Goal: Information Seeking & Learning: Learn about a topic

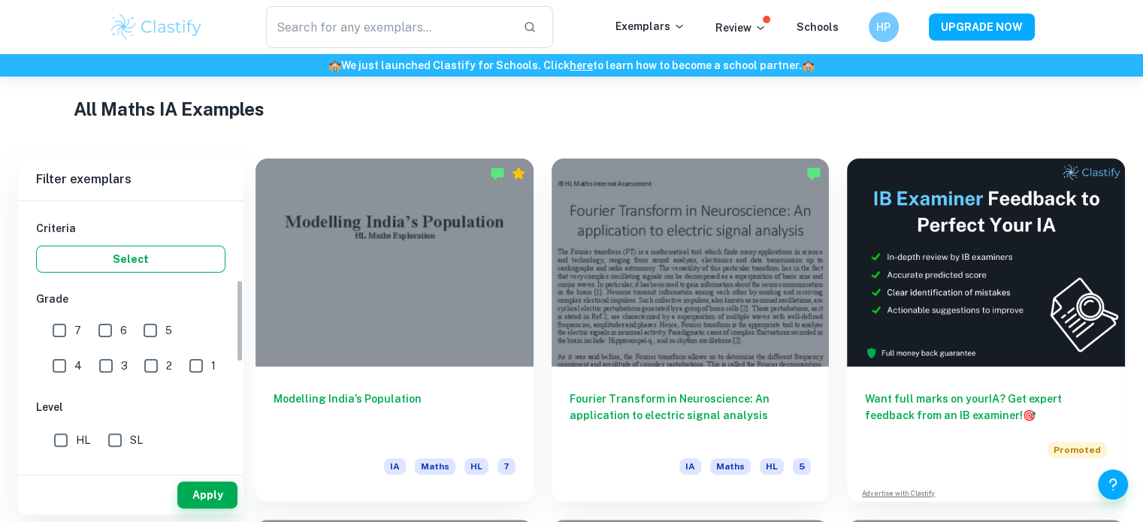
scroll to position [255, 0]
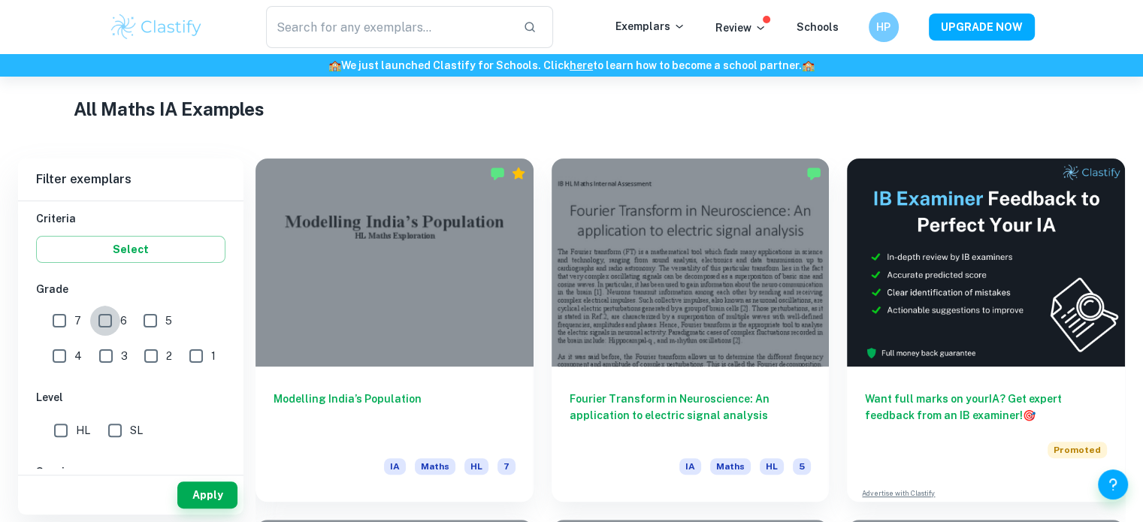
click at [102, 318] on input "6" at bounding box center [105, 321] width 30 height 30
checkbox input "true"
click at [69, 318] on input "7" at bounding box center [59, 321] width 30 height 30
checkbox input "true"
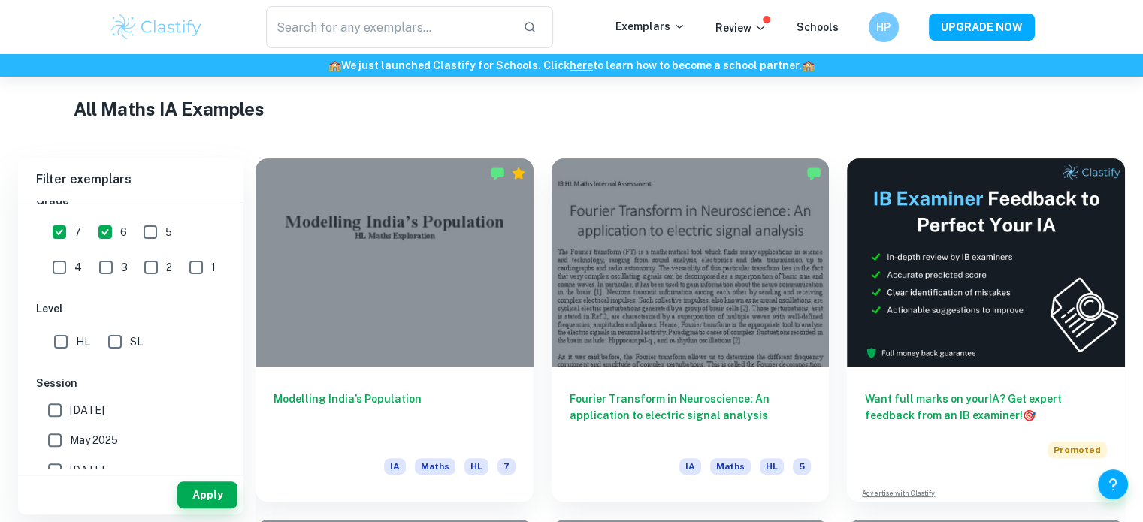
click at [114, 339] on input "SL" at bounding box center [115, 342] width 30 height 30
checkbox input "true"
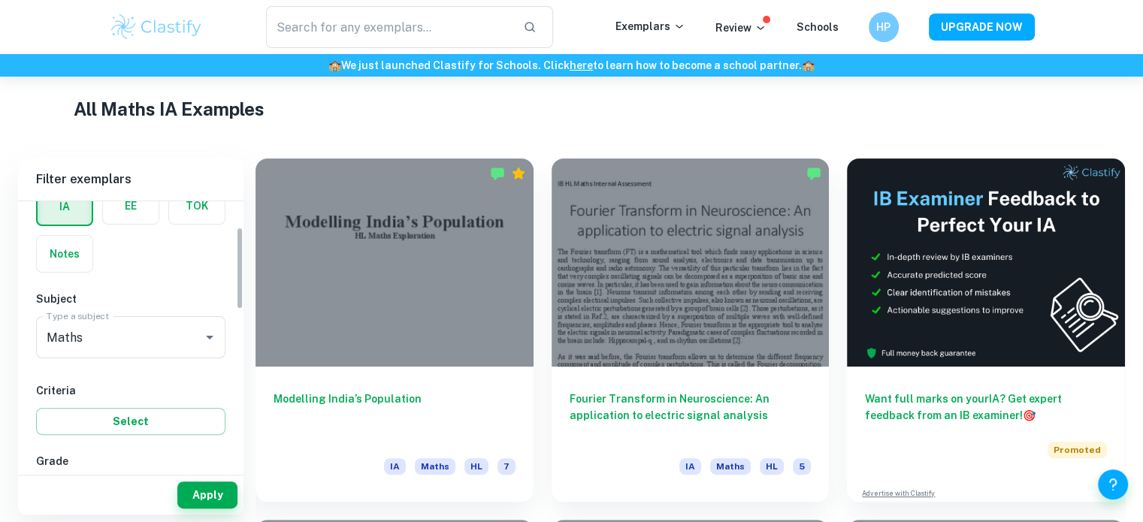
scroll to position [84, 0]
click at [132, 350] on div "Maths Type a subject" at bounding box center [130, 337] width 189 height 42
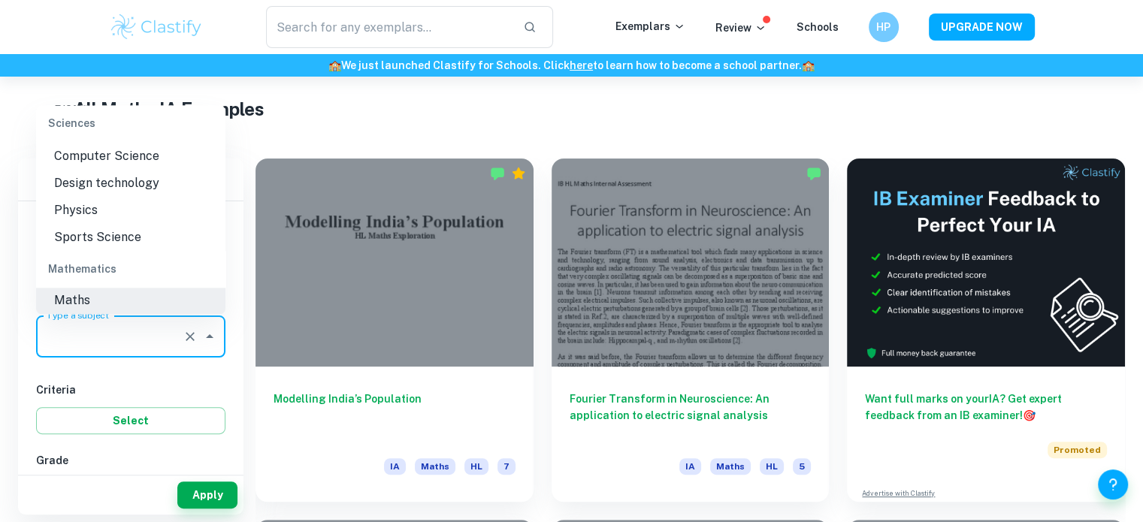
scroll to position [0, 0]
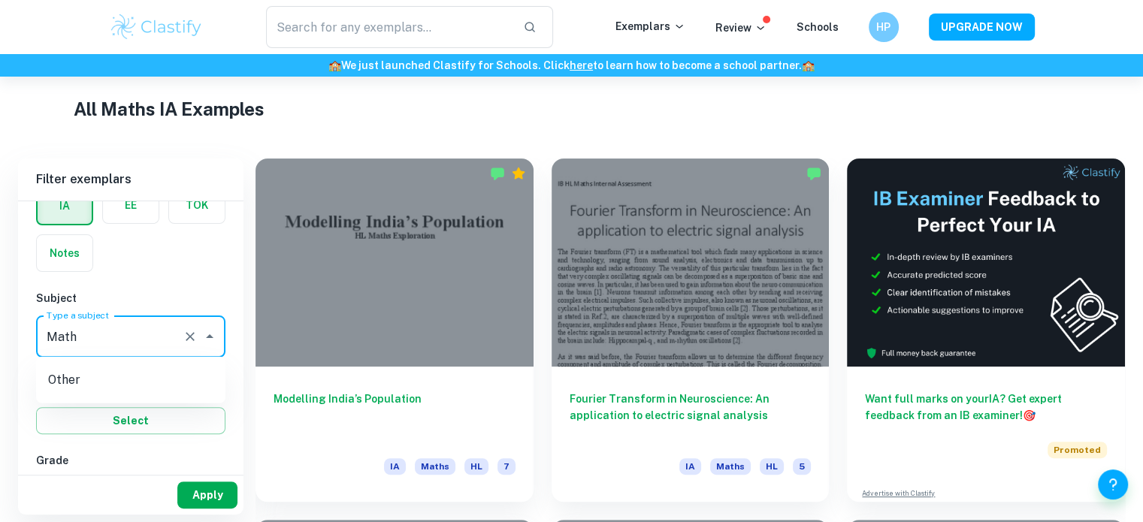
type input "Math"
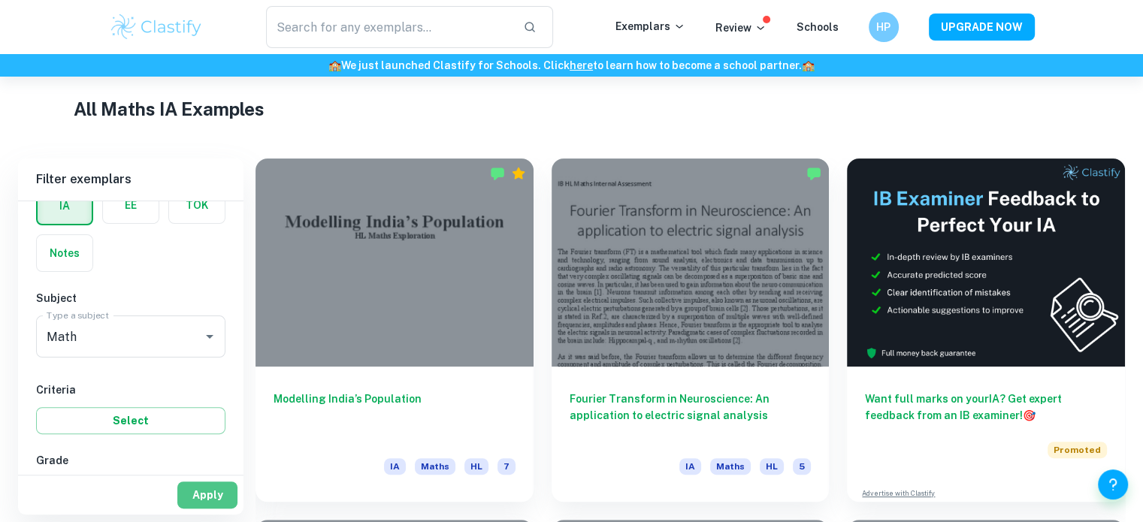
click at [213, 492] on button "Apply" at bounding box center [207, 495] width 60 height 27
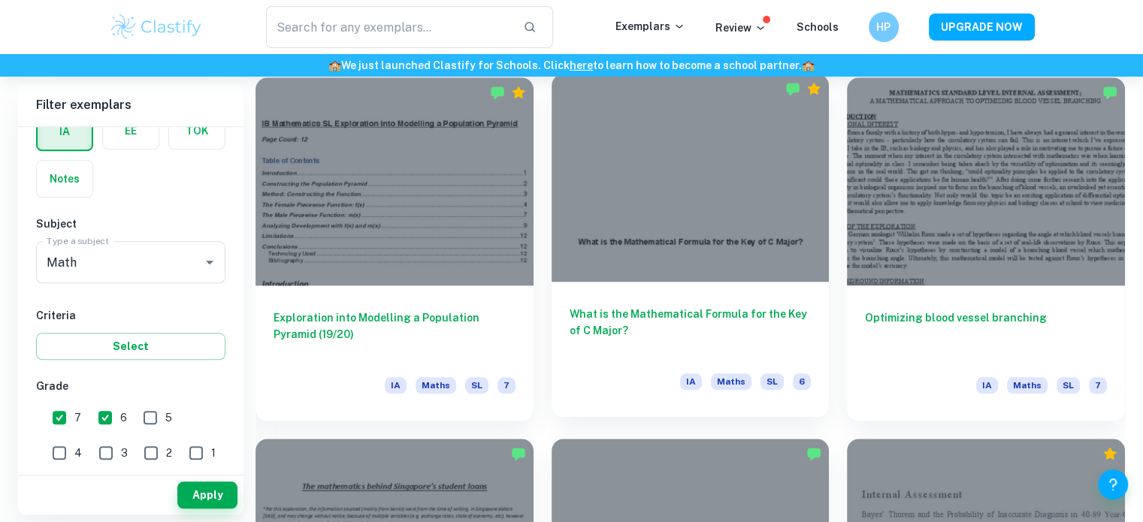
scroll to position [1515, 0]
click at [685, 312] on h6 "What is the Mathematical Formula for the Key of C Major?" at bounding box center [691, 330] width 242 height 50
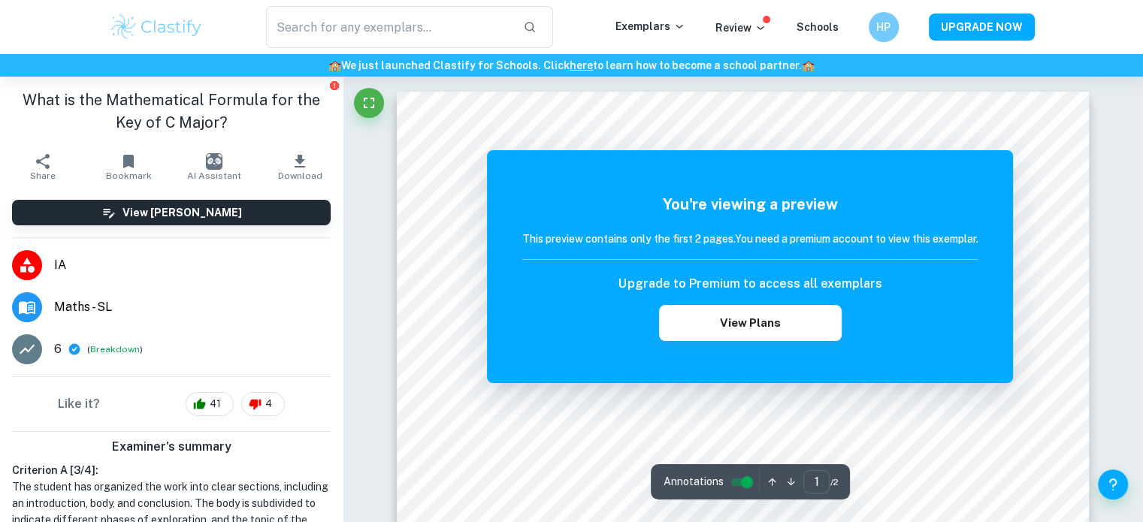
scroll to position [174, 0]
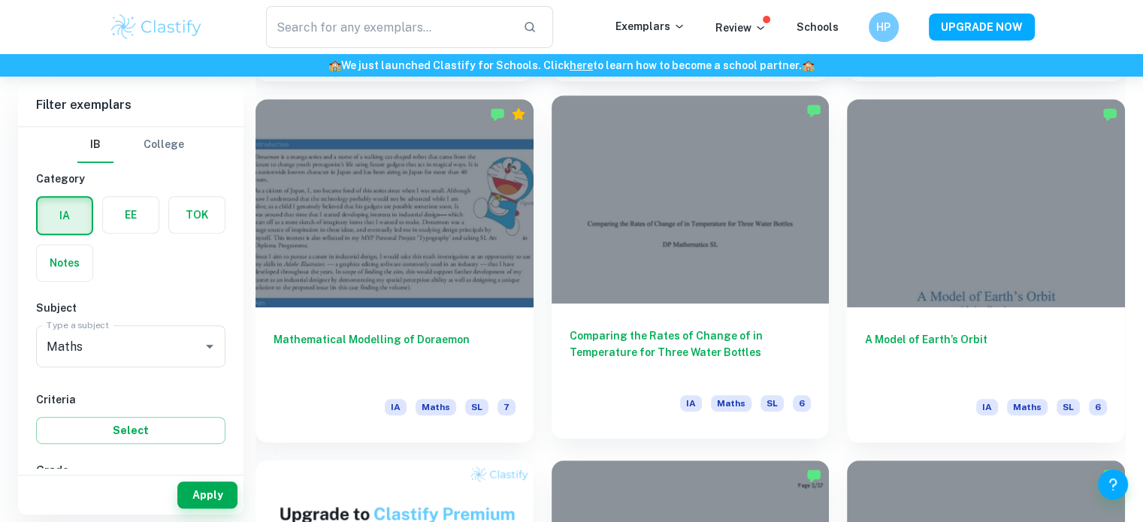
scroll to position [748, 0]
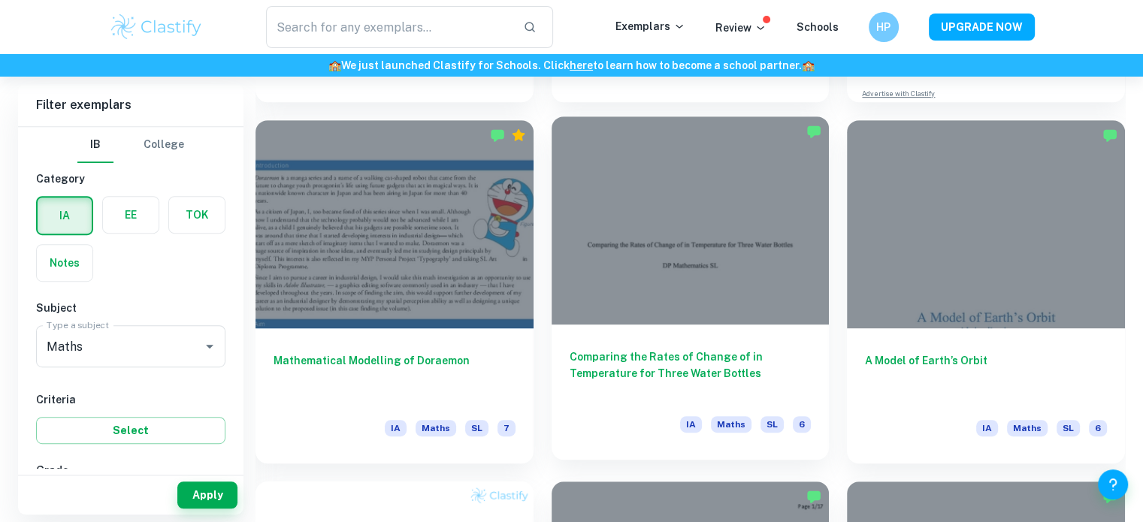
click at [658, 358] on h6 "Comparing the Rates of Change of in Temperature for Three Water Bottles" at bounding box center [691, 374] width 242 height 50
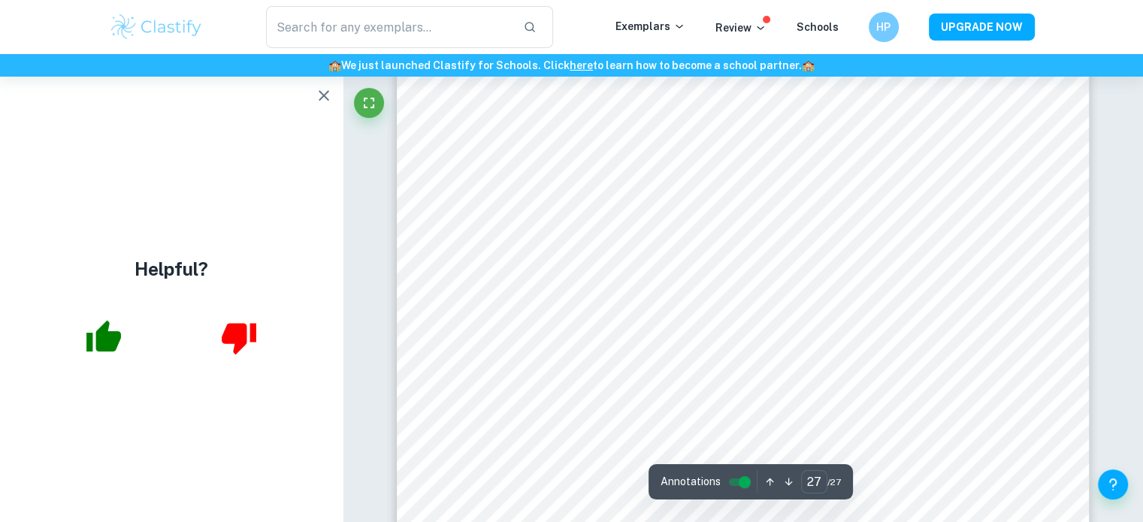
scroll to position [24633, 0]
type input "1"
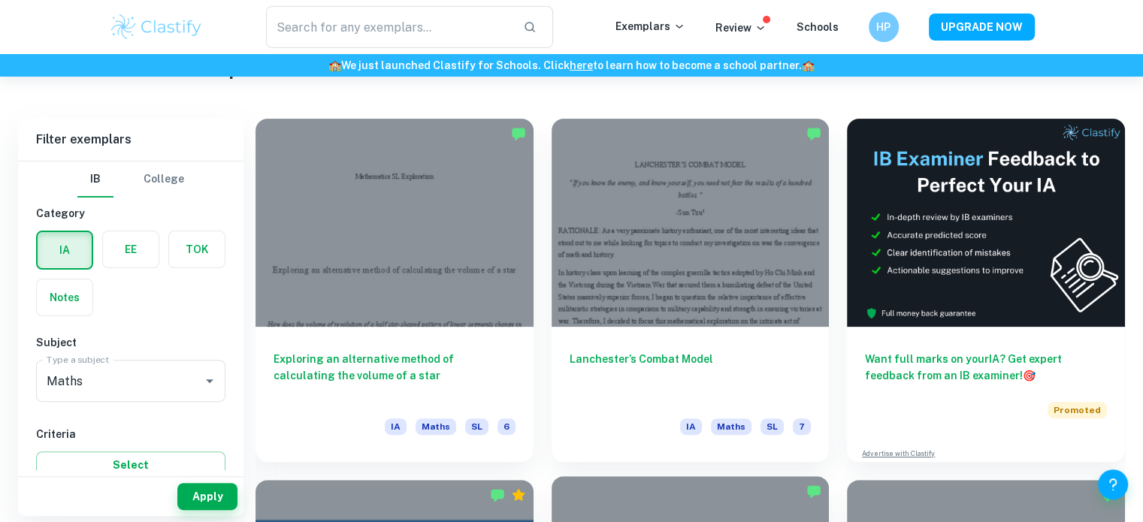
scroll to position [389, 0]
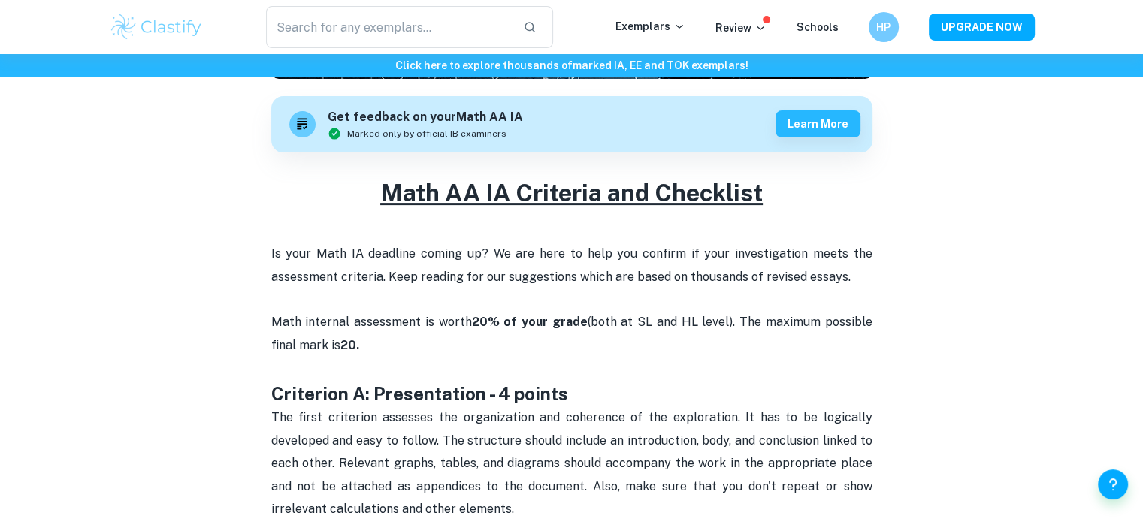
scroll to position [436, 0]
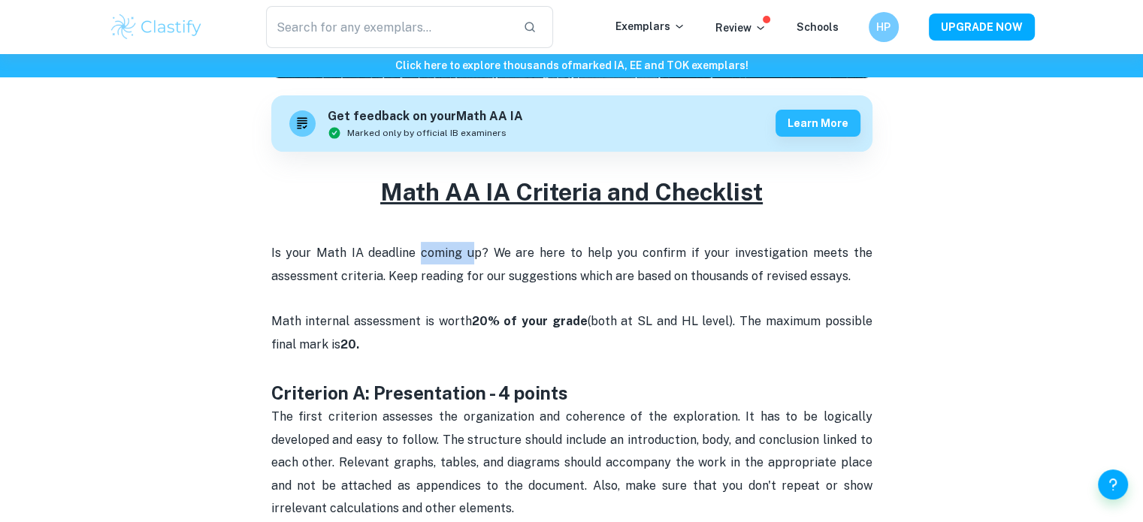
drag, startPoint x: 420, startPoint y: 251, endPoint x: 474, endPoint y: 252, distance: 54.1
click at [474, 252] on p "Is your Math IA deadline coming up? We are here to help you confirm if your inv…" at bounding box center [571, 299] width 601 height 114
click at [500, 255] on p "Is your Math IA deadline coming up? We are here to help you confirm if your inv…" at bounding box center [571, 299] width 601 height 114
drag, startPoint x: 403, startPoint y: 289, endPoint x: 475, endPoint y: 286, distance: 72.2
click at [475, 286] on p "Is your Math IA deadline coming up? We are here to help you confirm if your inv…" at bounding box center [571, 299] width 601 height 114
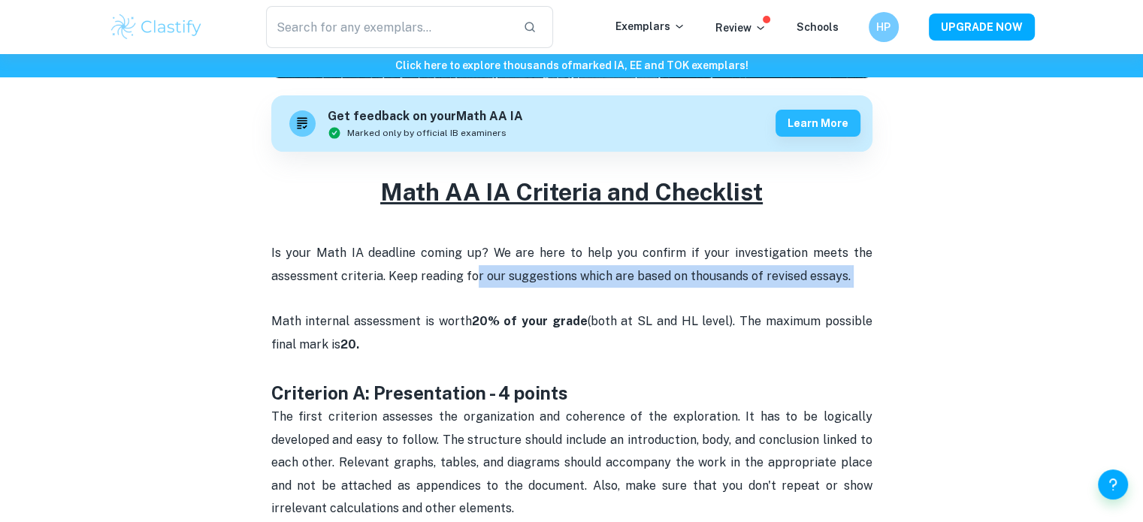
click at [561, 287] on p "Is your Math IA deadline coming up? We are here to help you confirm if your inv…" at bounding box center [571, 299] width 601 height 114
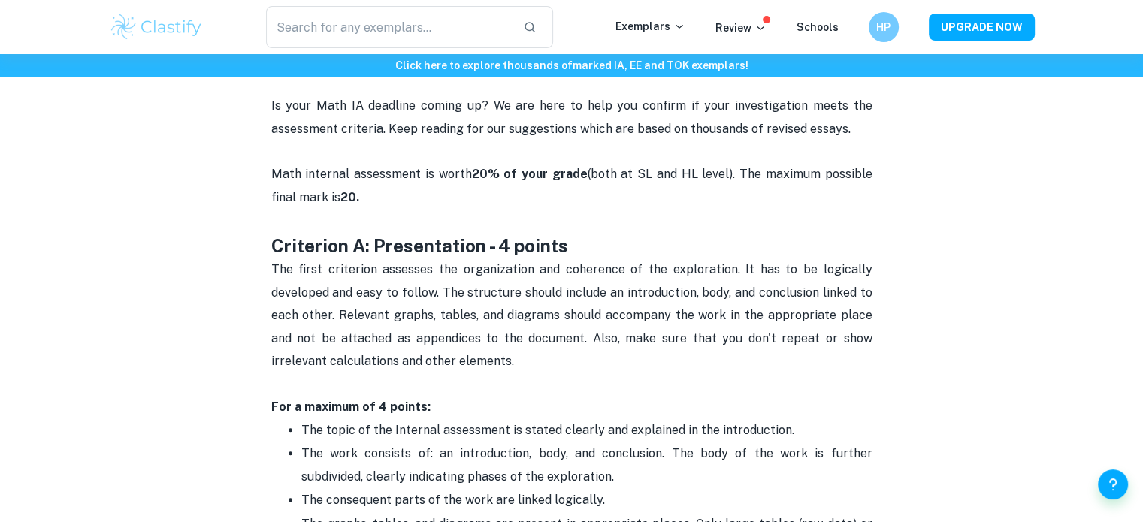
scroll to position [586, 0]
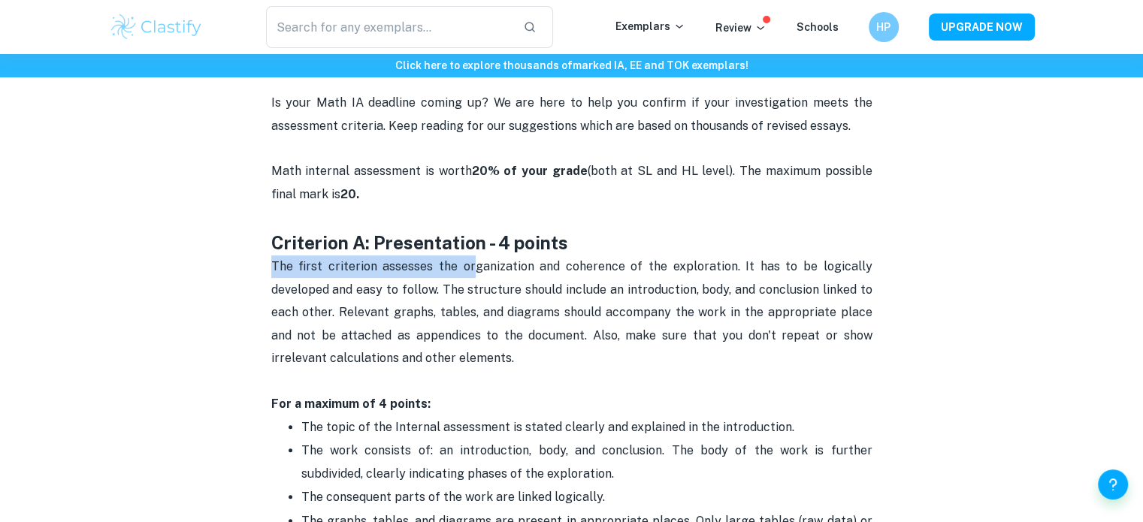
drag, startPoint x: 271, startPoint y: 262, endPoint x: 479, endPoint y: 269, distance: 208.3
click at [479, 269] on span "The first criterion assesses the organization and coherence of the exploration.…" at bounding box center [573, 312] width 604 height 106
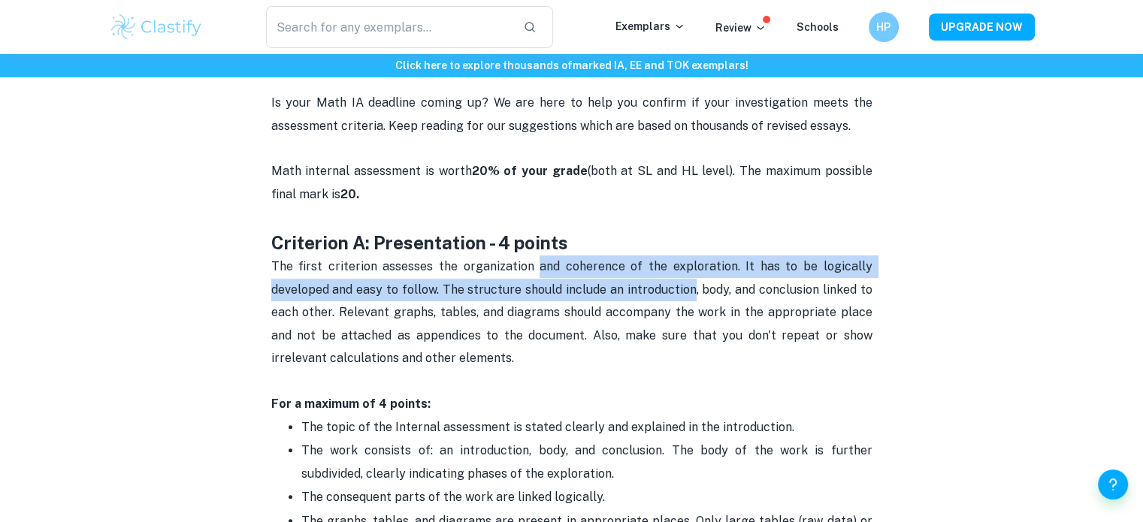
drag, startPoint x: 538, startPoint y: 275, endPoint x: 698, endPoint y: 282, distance: 160.2
click at [698, 282] on p "The first criterion assesses the organization and coherence of the exploration.…" at bounding box center [571, 323] width 601 height 137
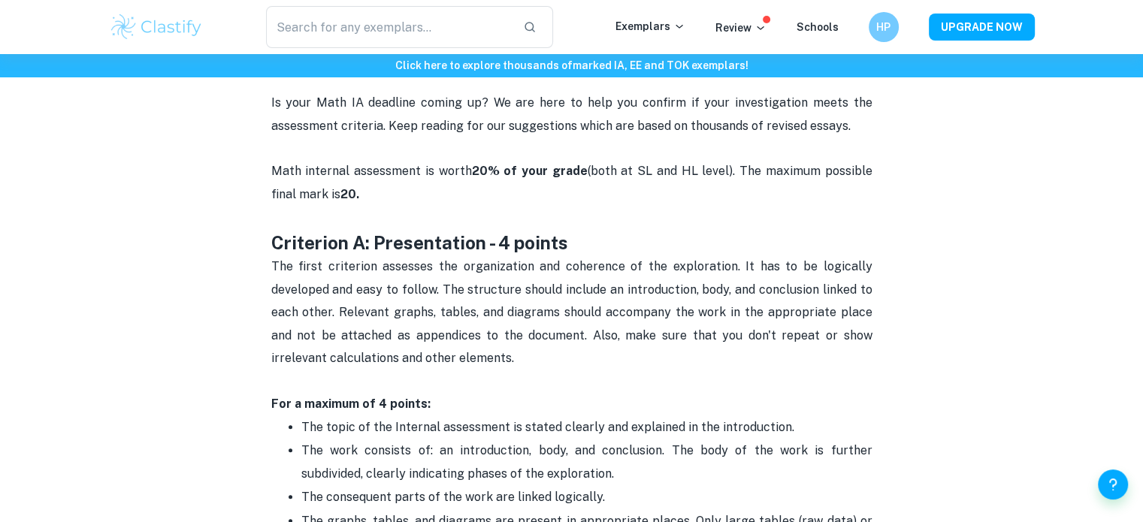
click at [741, 287] on span "The first criterion assesses the organization and coherence of the exploration.…" at bounding box center [573, 312] width 604 height 106
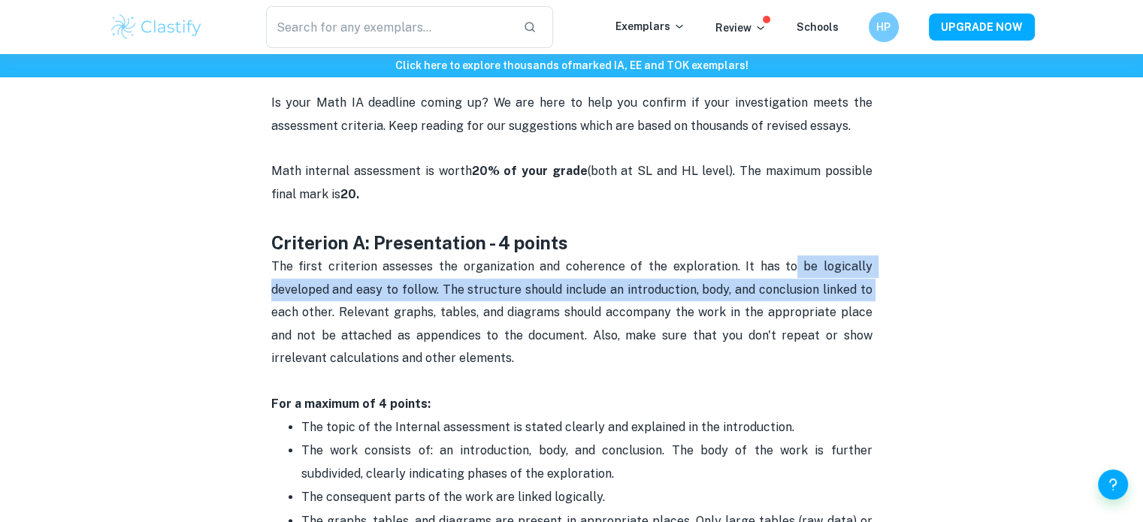
drag, startPoint x: 800, startPoint y: 268, endPoint x: 907, endPoint y: 282, distance: 107.7
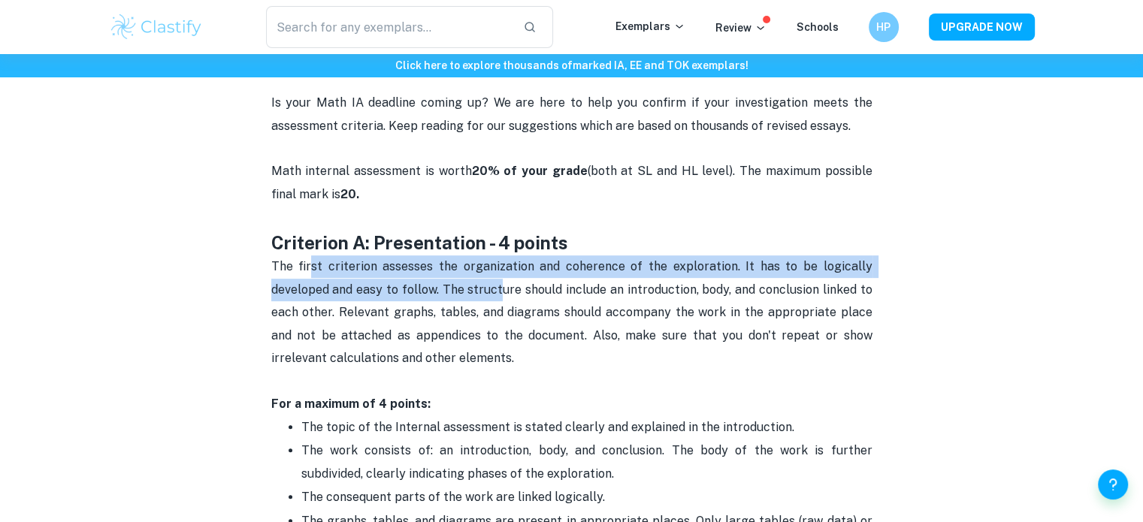
drag, startPoint x: 310, startPoint y: 273, endPoint x: 512, endPoint y: 300, distance: 203.9
click at [512, 300] on p "The first criterion assesses the organization and coherence of the exploration.…" at bounding box center [571, 323] width 601 height 137
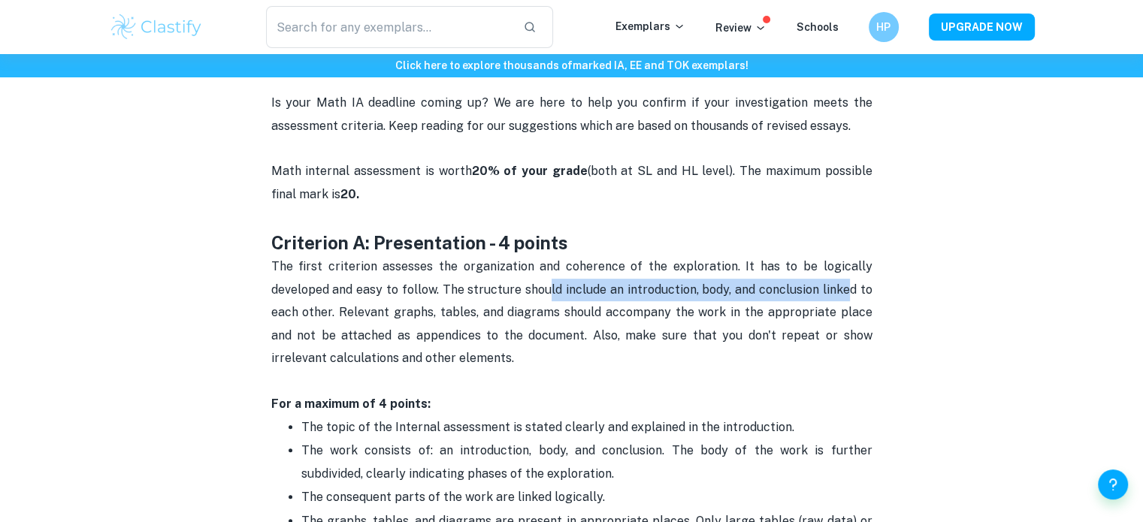
drag, startPoint x: 546, startPoint y: 300, endPoint x: 853, endPoint y: 299, distance: 306.6
click at [853, 299] on p "The first criterion assesses the organization and coherence of the exploration.…" at bounding box center [571, 323] width 601 height 137
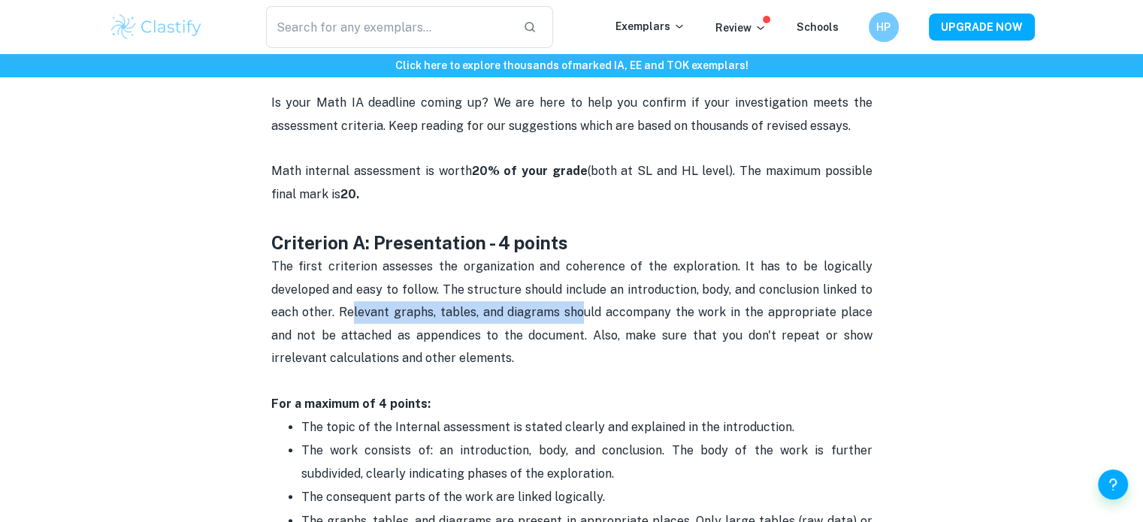
drag, startPoint x: 347, startPoint y: 317, endPoint x: 585, endPoint y: 320, distance: 237.5
click at [585, 320] on p "The first criterion assesses the organization and coherence of the exploration.…" at bounding box center [571, 323] width 601 height 137
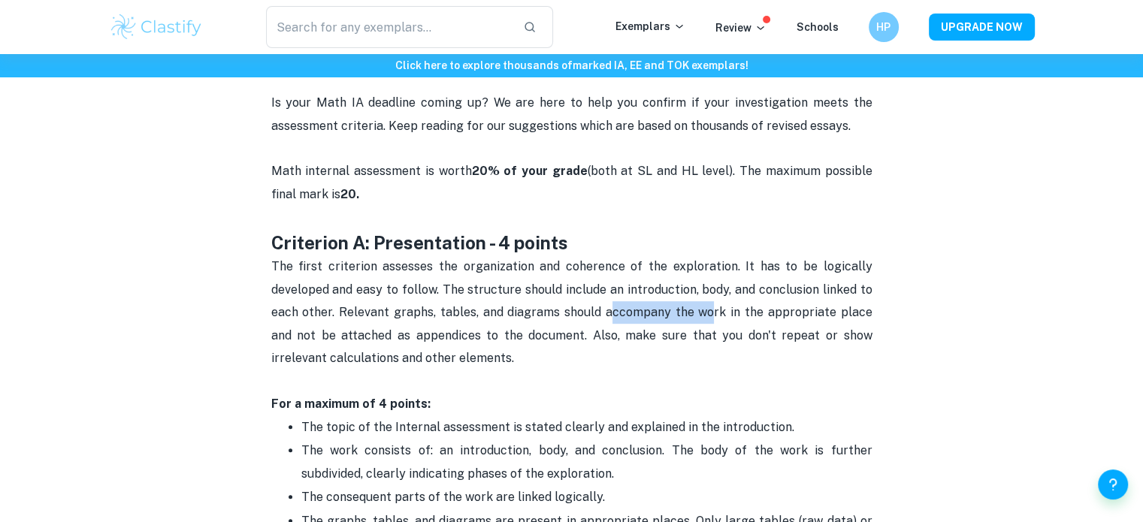
drag, startPoint x: 601, startPoint y: 320, endPoint x: 696, endPoint y: 321, distance: 94.7
click at [696, 321] on p "The first criterion assesses the organization and coherence of the exploration.…" at bounding box center [571, 323] width 601 height 137
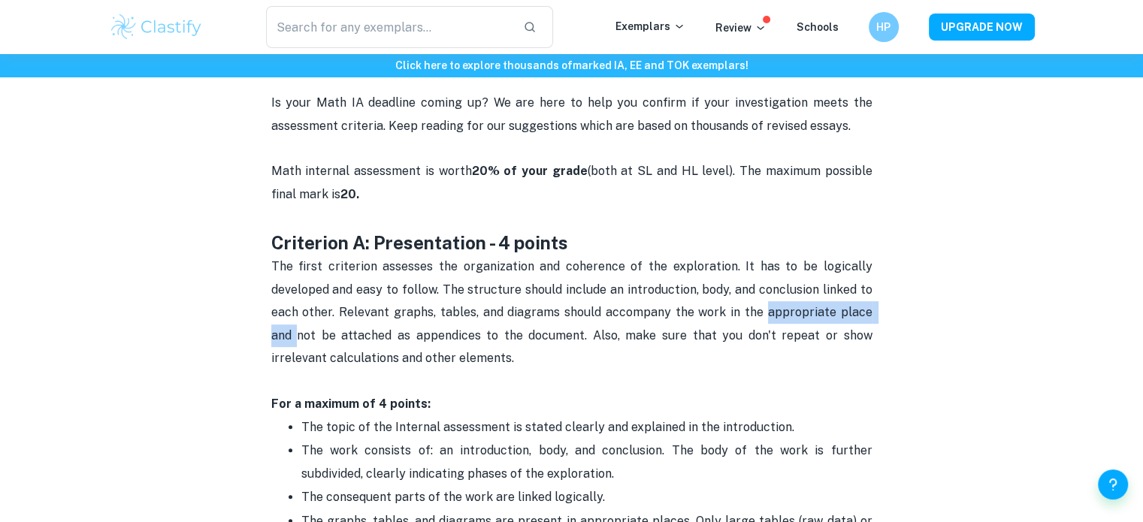
drag, startPoint x: 749, startPoint y: 318, endPoint x: 887, endPoint y: 320, distance: 138.3
click at [486, 345] on p "The first criterion assesses the organization and coherence of the exploration.…" at bounding box center [571, 323] width 601 height 137
drag, startPoint x: 585, startPoint y: 348, endPoint x: 745, endPoint y: 349, distance: 160.1
click at [745, 349] on p "The first criterion assesses the organization and coherence of the exploration.…" at bounding box center [571, 323] width 601 height 137
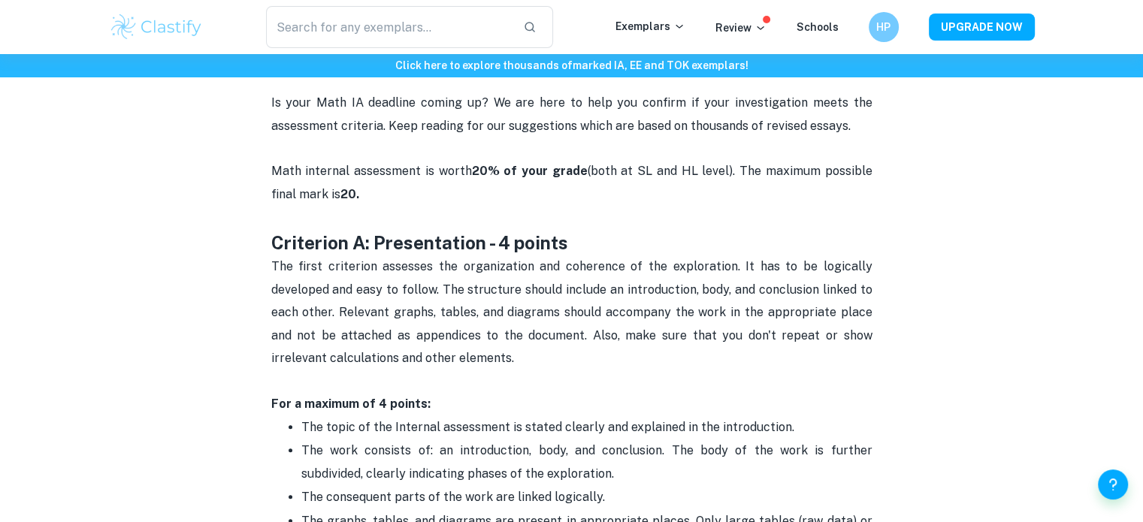
click at [745, 349] on p "The first criterion assesses the organization and coherence of the exploration.…" at bounding box center [571, 323] width 601 height 137
drag, startPoint x: 307, startPoint y: 387, endPoint x: 346, endPoint y: 385, distance: 39.1
click at [346, 385] on p "The first criterion assesses the organization and coherence of the exploration.…" at bounding box center [571, 323] width 601 height 137
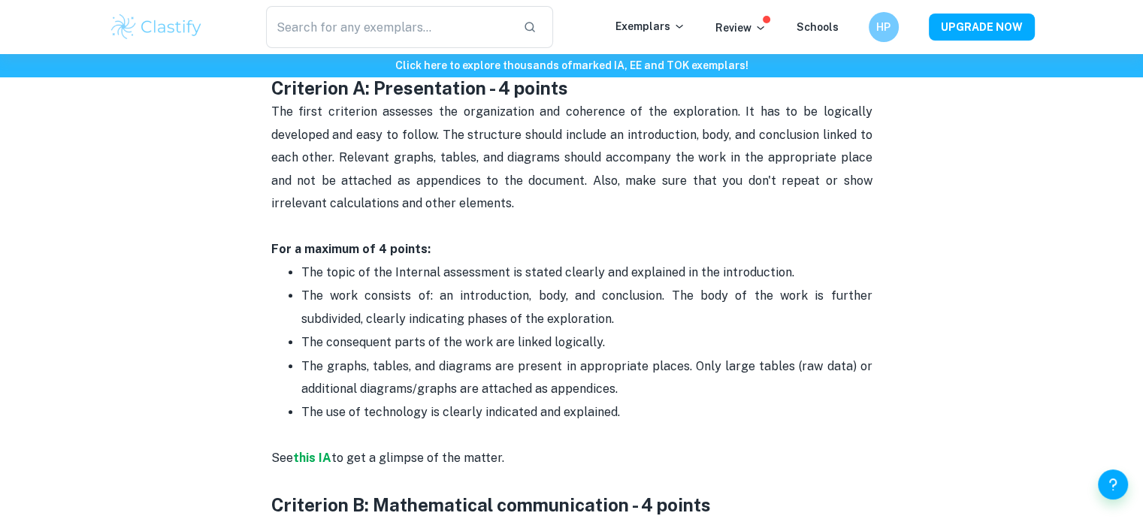
scroll to position [756, 0]
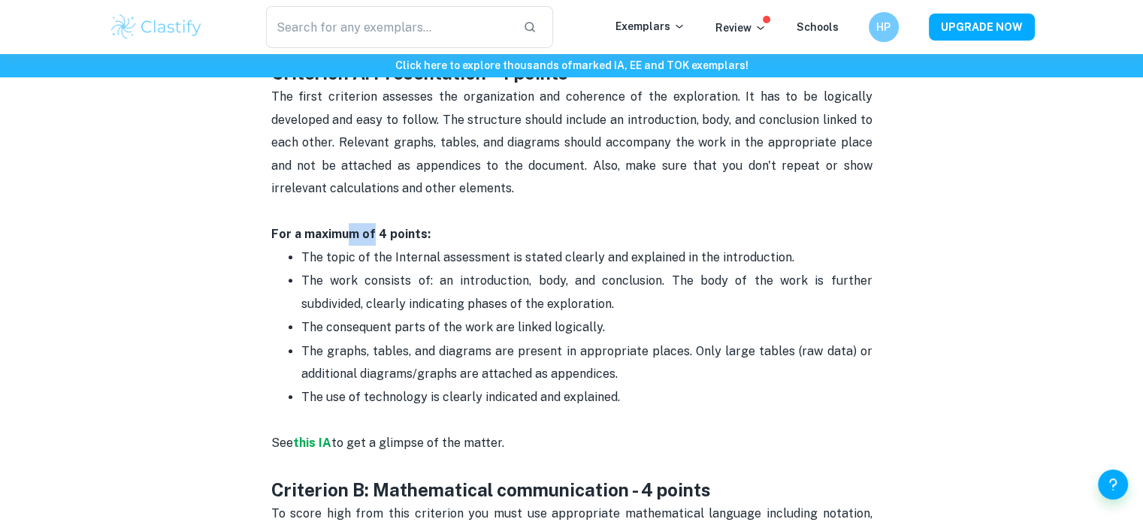
drag, startPoint x: 346, startPoint y: 234, endPoint x: 378, endPoint y: 237, distance: 32.5
click at [378, 237] on strong "For a maximum of 4 points:" at bounding box center [350, 234] width 159 height 14
drag, startPoint x: 310, startPoint y: 258, endPoint x: 449, endPoint y: 263, distance: 139.1
click at [449, 263] on span "The topic of the Internal assessment is stated clearly and explained in the int…" at bounding box center [547, 257] width 493 height 14
drag, startPoint x: 485, startPoint y: 263, endPoint x: 528, endPoint y: 262, distance: 42.8
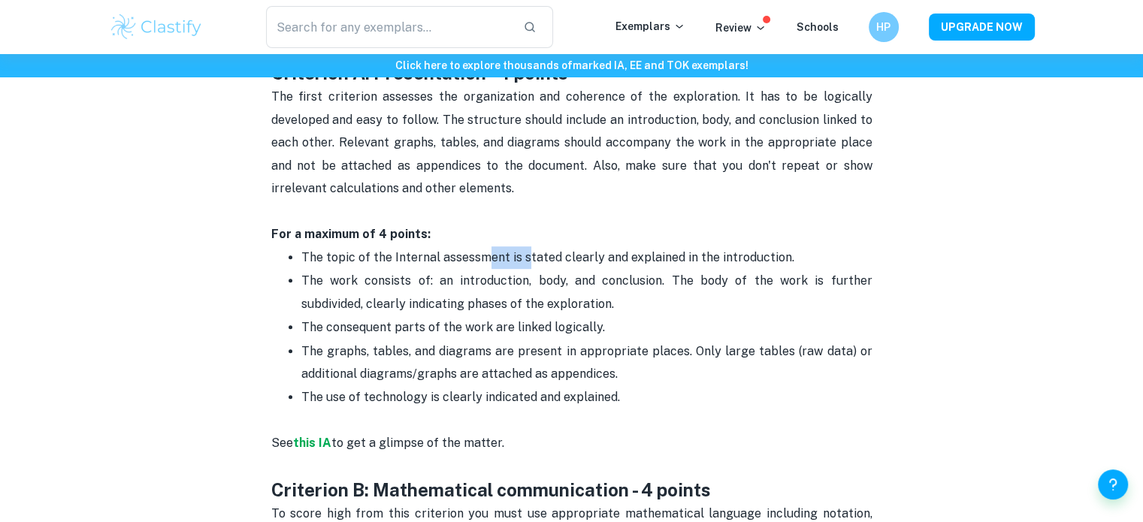
click at [528, 262] on span "The topic of the Internal assessment is stated clearly and explained in the int…" at bounding box center [547, 257] width 493 height 14
drag, startPoint x: 665, startPoint y: 279, endPoint x: 694, endPoint y: 271, distance: 30.4
click at [694, 271] on p "The work consists of: an introduction, body, and conclusion. The body of the wo…" at bounding box center [586, 293] width 571 height 46
drag, startPoint x: 579, startPoint y: 225, endPoint x: 634, endPoint y: 240, distance: 57.4
click at [634, 240] on p "For a maximum of 4 points:" at bounding box center [571, 234] width 601 height 23
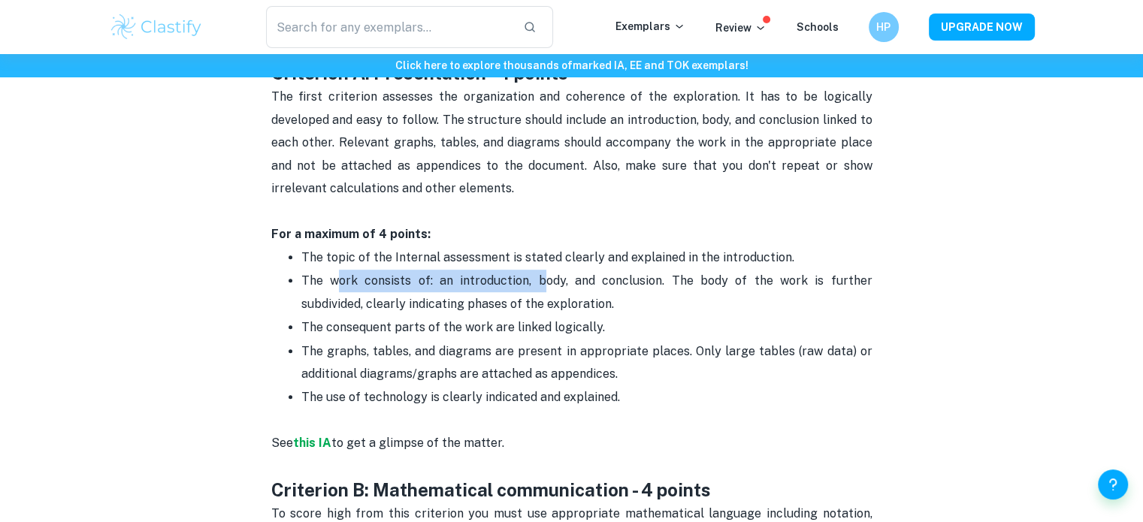
drag, startPoint x: 330, startPoint y: 273, endPoint x: 523, endPoint y: 282, distance: 193.3
click at [523, 282] on p "The work consists of: an introduction, body, and conclusion. The body of the wo…" at bounding box center [586, 293] width 571 height 46
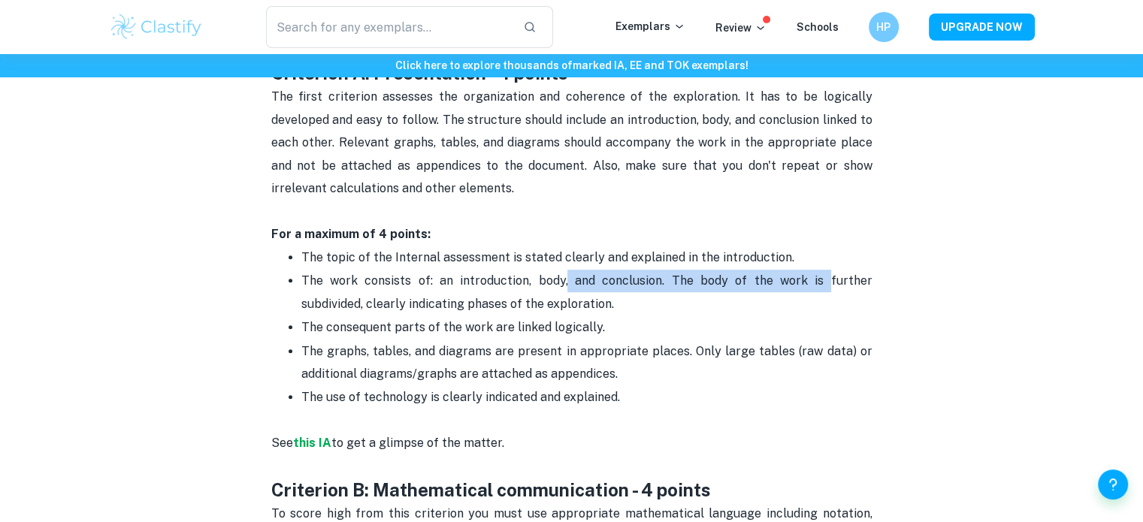
drag, startPoint x: 542, startPoint y: 282, endPoint x: 769, endPoint y: 286, distance: 227.7
click at [769, 286] on span "The work consists of: an introduction, body, and conclusion. The body of the wo…" at bounding box center [588, 292] width 574 height 37
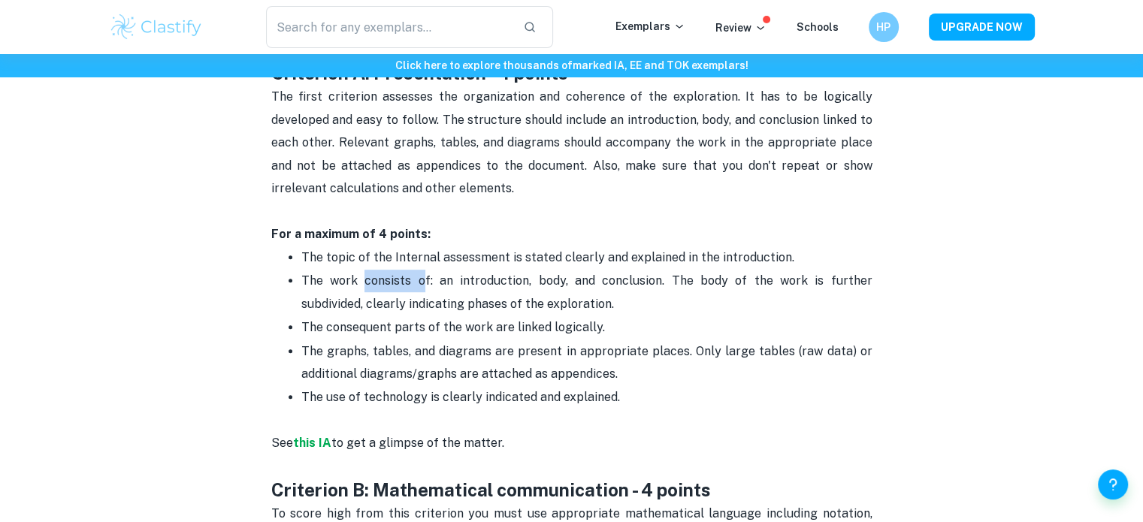
drag, startPoint x: 357, startPoint y: 282, endPoint x: 413, endPoint y: 290, distance: 57.0
click at [413, 290] on p "The work consists of: an introduction, body, and conclusion. The body of the wo…" at bounding box center [586, 293] width 571 height 46
drag, startPoint x: 382, startPoint y: 322, endPoint x: 428, endPoint y: 322, distance: 45.8
click at [428, 322] on span "The consequent parts of the work are linked logically." at bounding box center [453, 327] width 304 height 14
drag, startPoint x: 328, startPoint y: 348, endPoint x: 392, endPoint y: 346, distance: 63.9
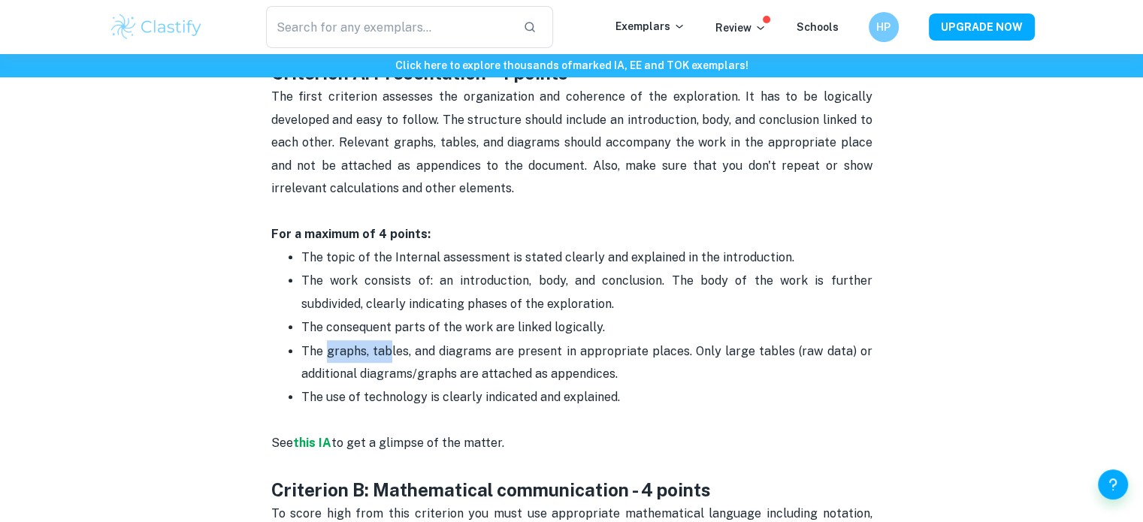
click at [392, 346] on span "The graphs, tables, and diagrams are present in appropriate places. Only large …" at bounding box center [588, 362] width 574 height 37
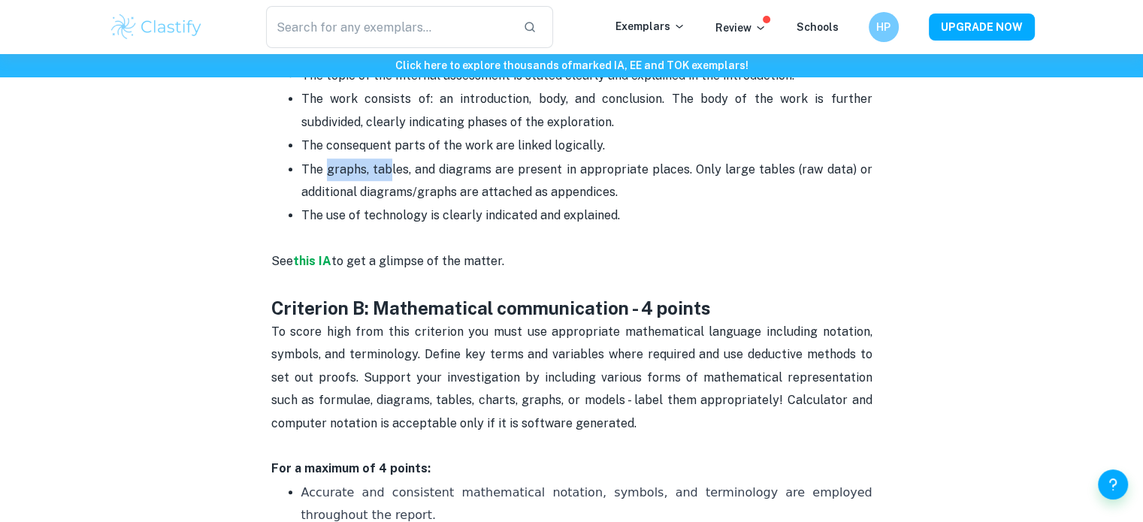
scroll to position [939, 0]
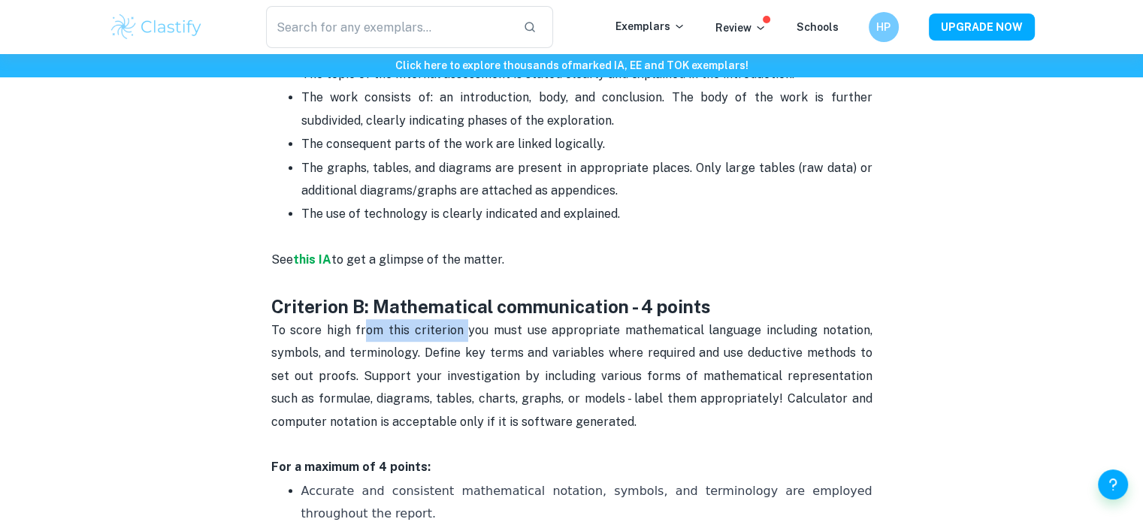
drag, startPoint x: 369, startPoint y: 321, endPoint x: 470, endPoint y: 319, distance: 100.7
click at [470, 319] on p "To score high from this criterion you must use appropriate mathematical languag…" at bounding box center [571, 387] width 601 height 137
click at [310, 337] on p "To score high from this criterion you must use appropriate mathematical languag…" at bounding box center [571, 387] width 601 height 137
drag, startPoint x: 374, startPoint y: 332, endPoint x: 651, endPoint y: 339, distance: 276.6
click at [651, 339] on p "To score high from this criterion you must use appropriate mathematical languag…" at bounding box center [571, 387] width 601 height 137
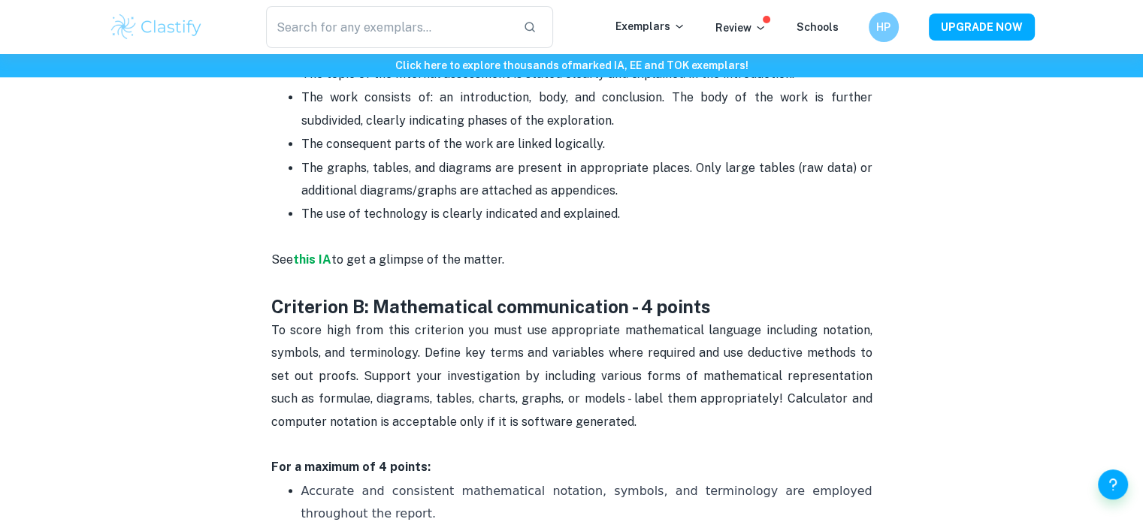
drag, startPoint x: 700, startPoint y: 333, endPoint x: 721, endPoint y: 333, distance: 21.0
click at [721, 333] on span "To score high from this criterion you must use appropriate mathematical languag…" at bounding box center [573, 376] width 604 height 106
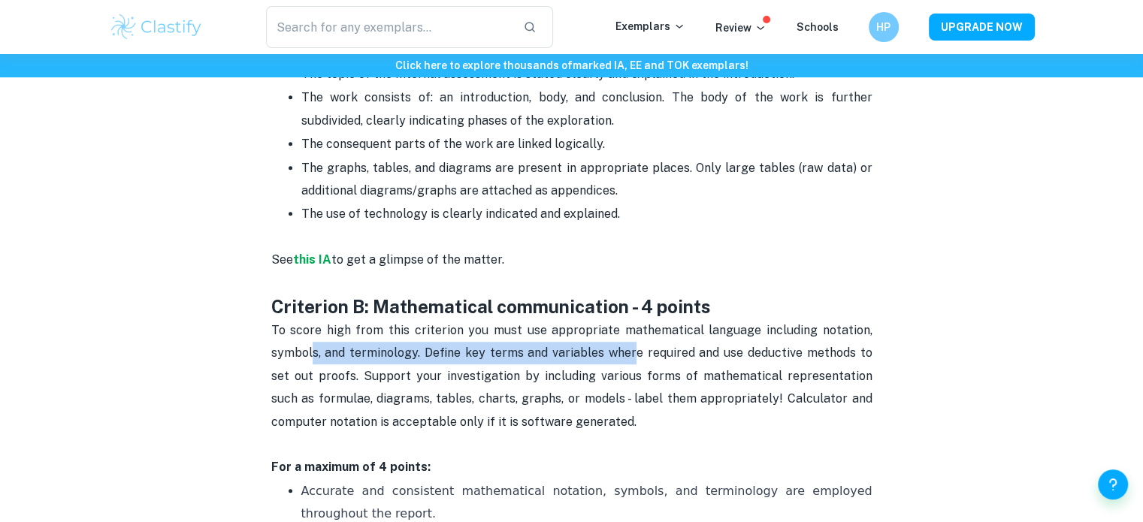
drag, startPoint x: 310, startPoint y: 348, endPoint x: 631, endPoint y: 352, distance: 321.6
click at [631, 352] on span "To score high from this criterion you must use appropriate mathematical languag…" at bounding box center [573, 376] width 604 height 106
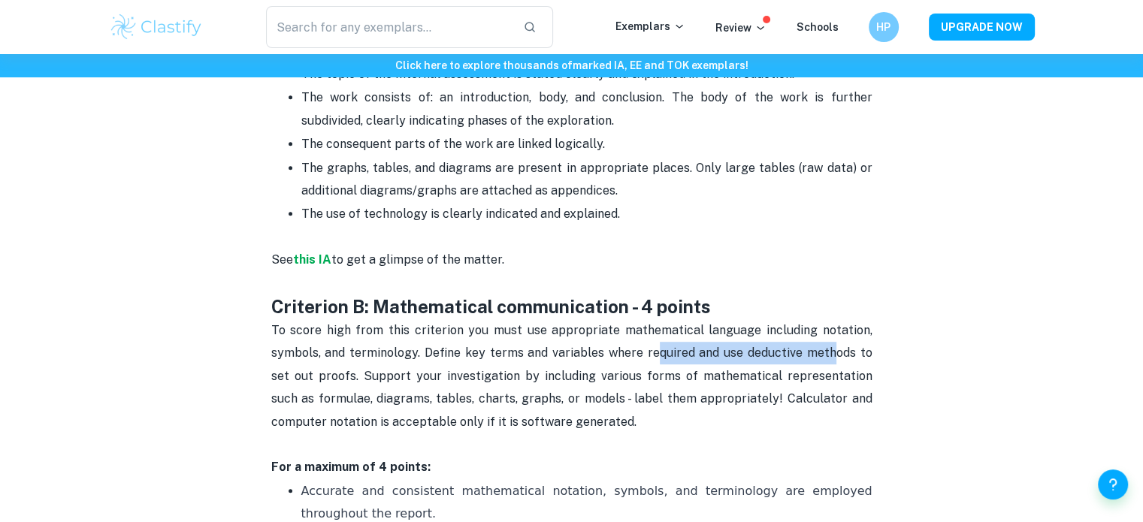
drag, startPoint x: 643, startPoint y: 353, endPoint x: 817, endPoint y: 360, distance: 173.7
click at [817, 360] on p "To score high from this criterion you must use appropriate mathematical languag…" at bounding box center [571, 387] width 601 height 137
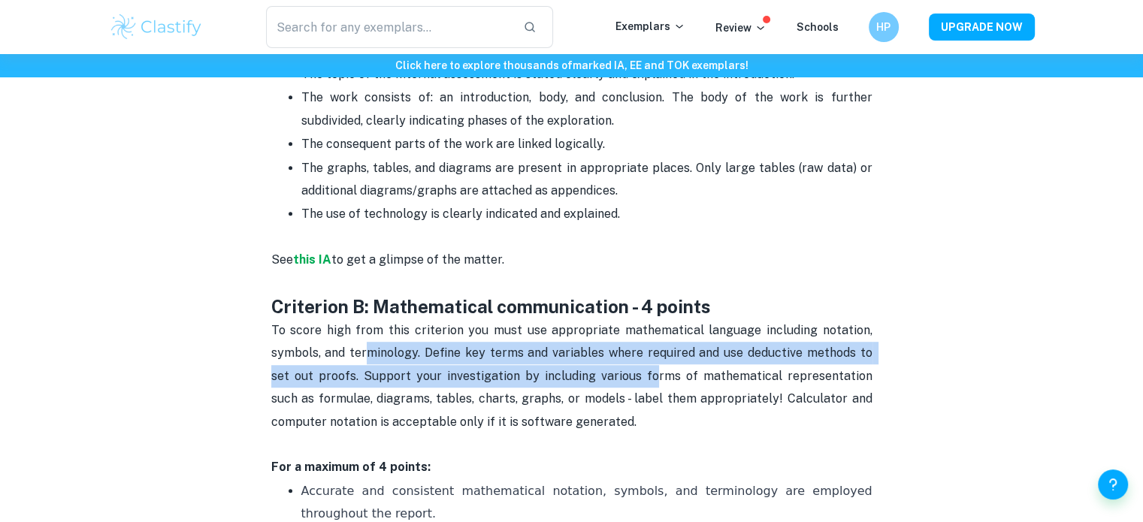
drag, startPoint x: 361, startPoint y: 358, endPoint x: 636, endPoint y: 381, distance: 276.0
click at [636, 381] on span "To score high from this criterion you must use appropriate mathematical languag…" at bounding box center [573, 376] width 604 height 106
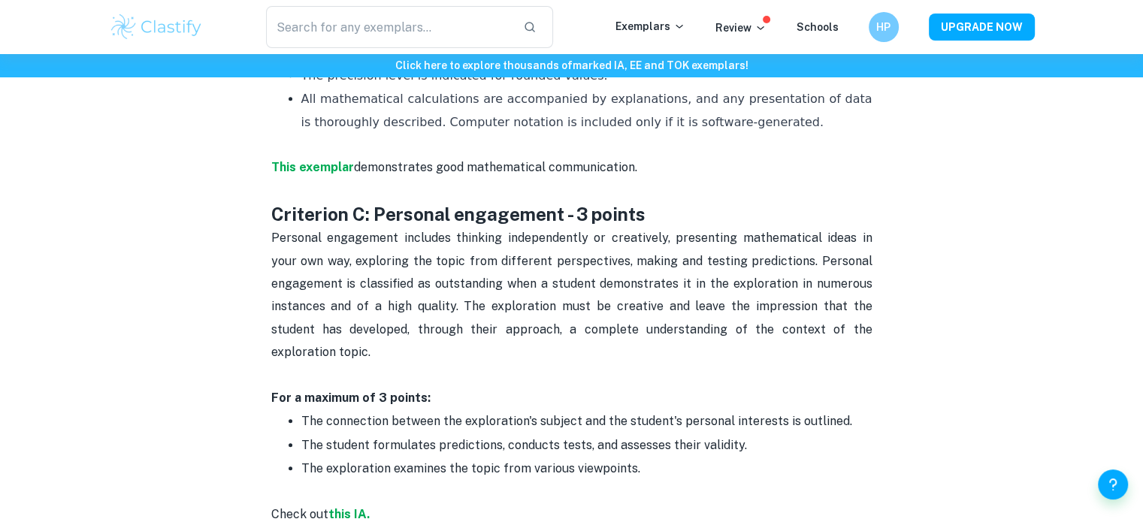
scroll to position [1472, 0]
drag, startPoint x: 416, startPoint y: 232, endPoint x: 517, endPoint y: 230, distance: 100.7
click at [517, 230] on span "Personal engagement includes thinking independently or creatively, presenting m…" at bounding box center [573, 294] width 604 height 128
click at [531, 275] on p "Personal engagement includes thinking independently or creatively, presenting m…" at bounding box center [571, 306] width 601 height 160
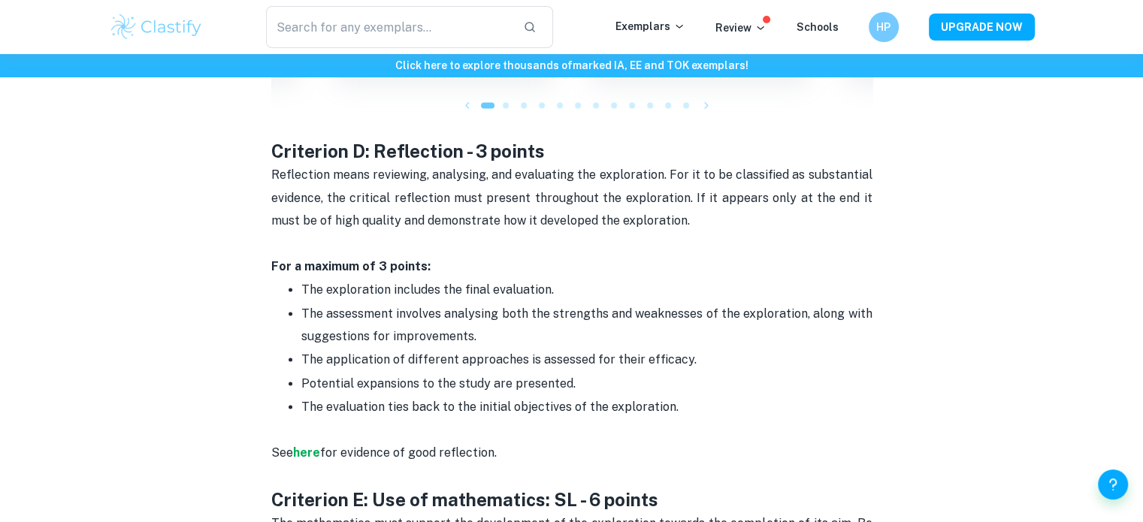
scroll to position [2151, 0]
drag, startPoint x: 370, startPoint y: 141, endPoint x: 588, endPoint y: 176, distance: 220.8
click at [588, 176] on p "Reflection means reviewing, analysing, and evaluating the exploration. For it t…" at bounding box center [571, 211] width 601 height 92
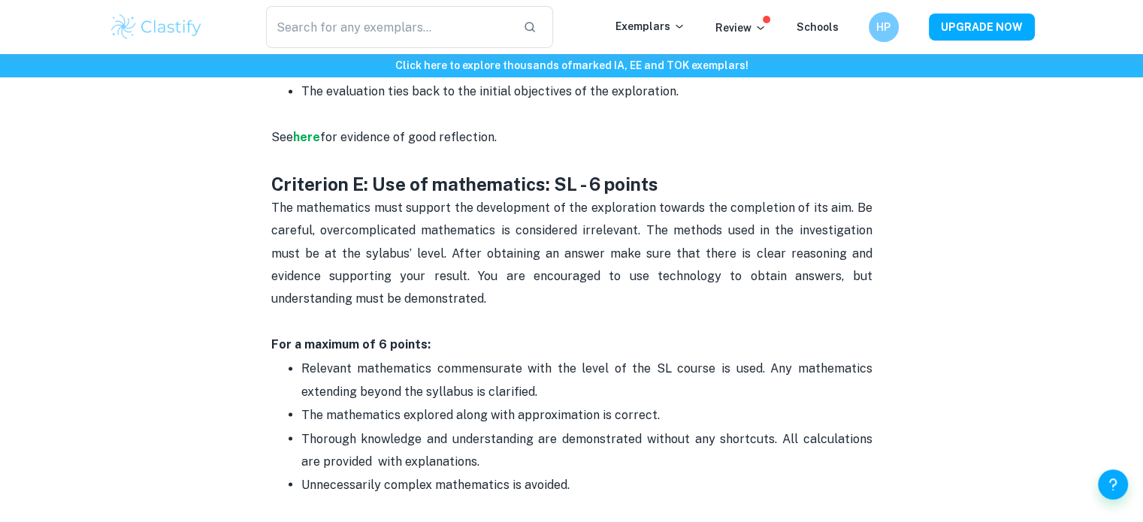
scroll to position [2517, 0]
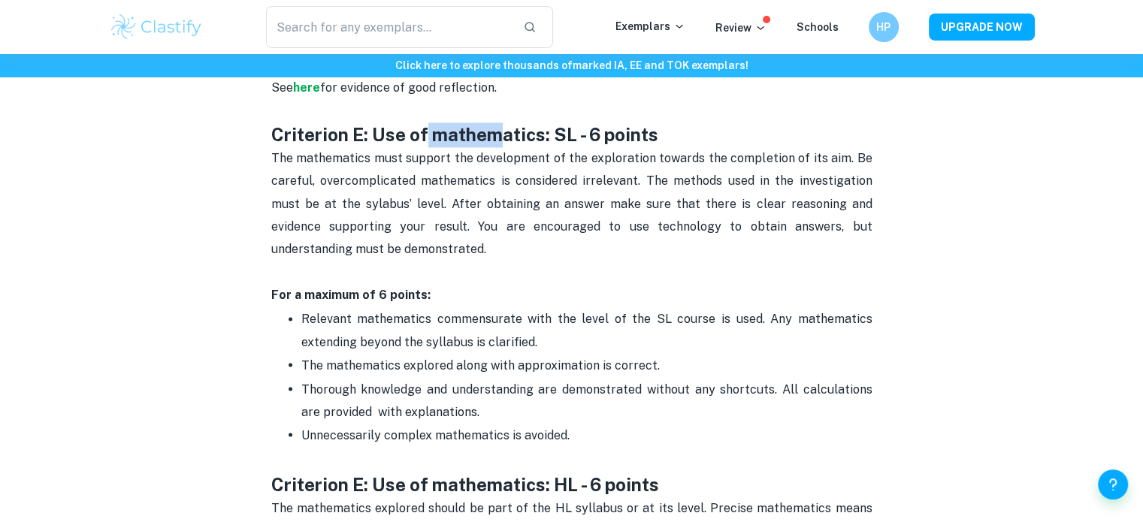
drag, startPoint x: 425, startPoint y: 107, endPoint x: 502, endPoint y: 118, distance: 77.4
click at [502, 124] on strong "Criterion E: Use of mathematics: SL - 6 points" at bounding box center [464, 134] width 387 height 21
drag, startPoint x: 546, startPoint y: 124, endPoint x: 569, endPoint y: 125, distance: 23.3
click at [569, 147] on p "The mathematics must support the development of the exploration towards the com…" at bounding box center [571, 215] width 601 height 137
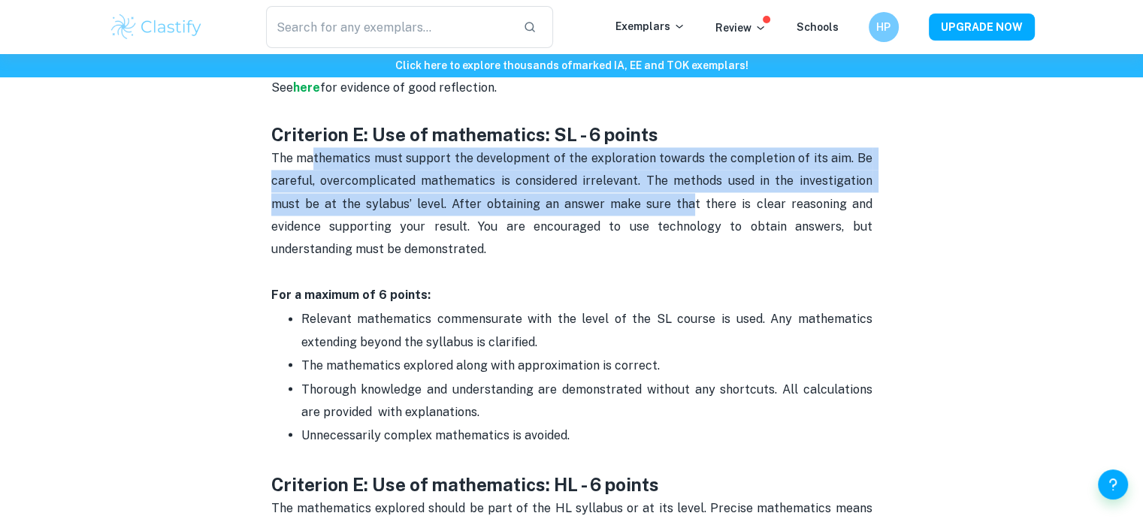
drag, startPoint x: 313, startPoint y: 140, endPoint x: 656, endPoint y: 171, distance: 344.9
click at [656, 171] on p "The mathematics must support the development of the exploration towards the com…" at bounding box center [571, 215] width 601 height 137
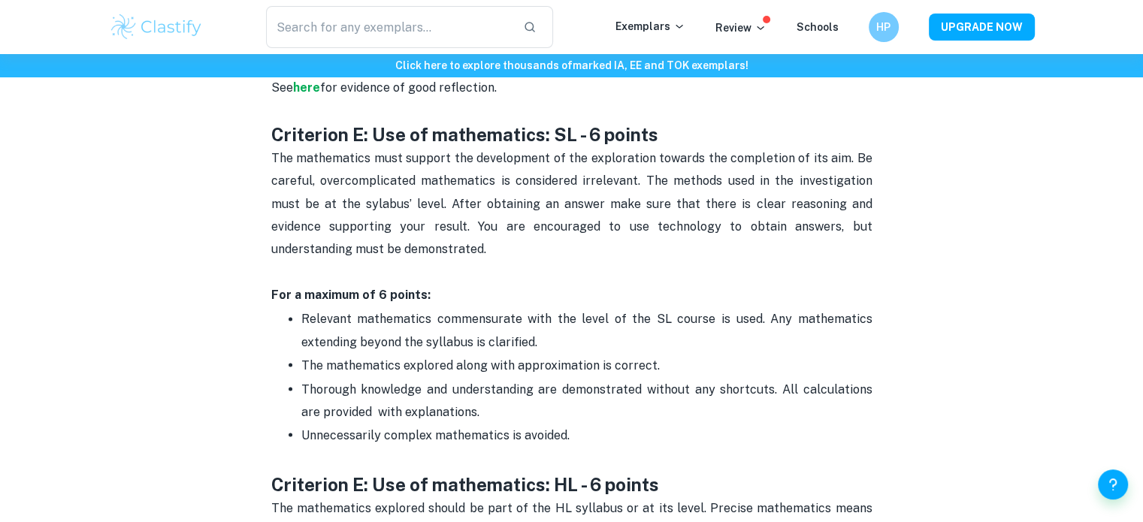
click at [430, 238] on p "The mathematics must support the development of the exploration towards the com…" at bounding box center [571, 215] width 601 height 137
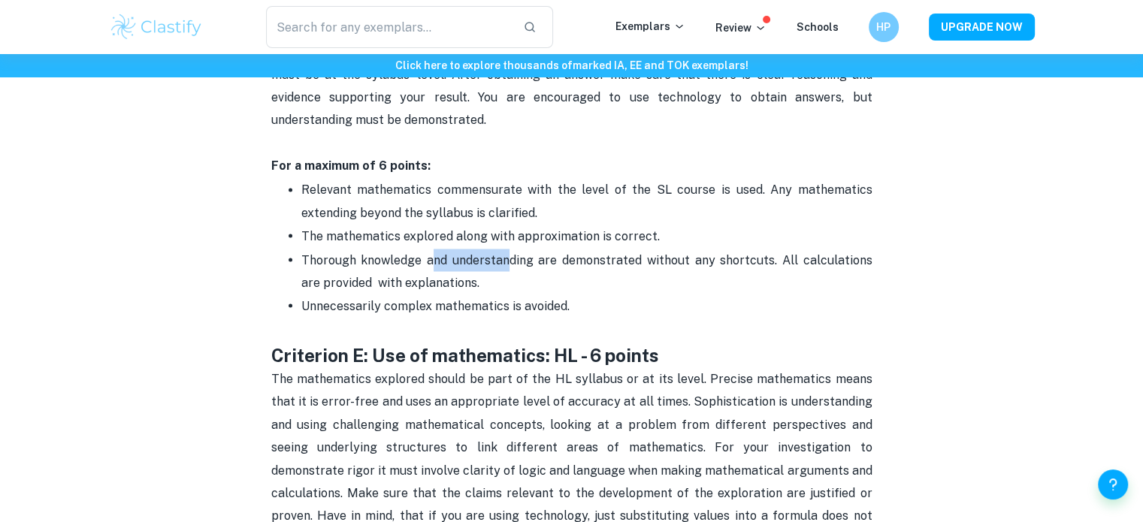
drag, startPoint x: 430, startPoint y: 238, endPoint x: 522, endPoint y: 253, distance: 92.9
click at [522, 253] on p "Thorough knowledge and understanding are demonstrated without any shortcuts. Al…" at bounding box center [586, 272] width 571 height 46
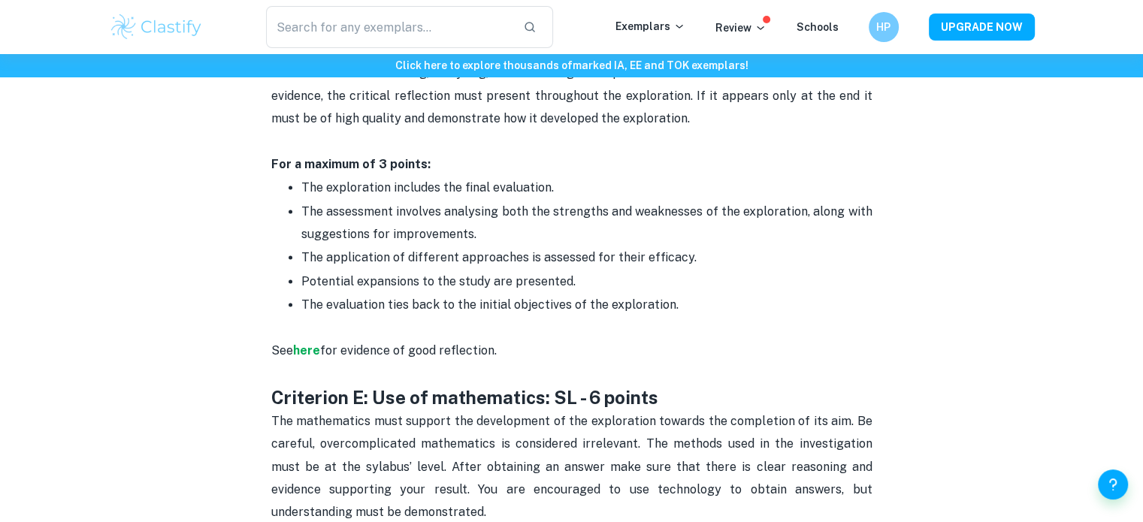
scroll to position [2253, 0]
